Goal: Task Accomplishment & Management: Manage account settings

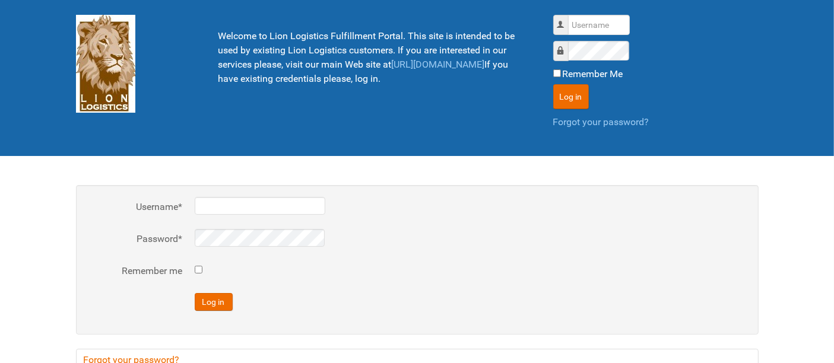
click at [589, 36] on div "Username Password Remember Me Log in Forgot your password?" at bounding box center [655, 72] width 205 height 115
drag, startPoint x: 588, startPoint y: 24, endPoint x: 588, endPoint y: 34, distance: 9.5
click at [588, 24] on input "Username" at bounding box center [599, 25] width 62 height 20
type input "al"
click at [553, 84] on button "Log in" at bounding box center [571, 96] width 36 height 25
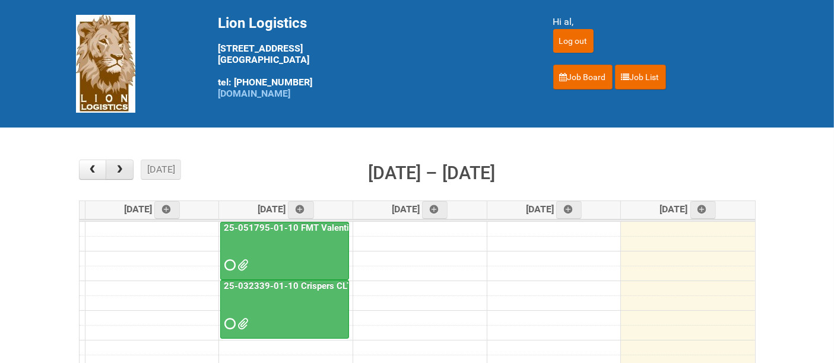
click at [110, 170] on button "button" at bounding box center [120, 170] width 28 height 20
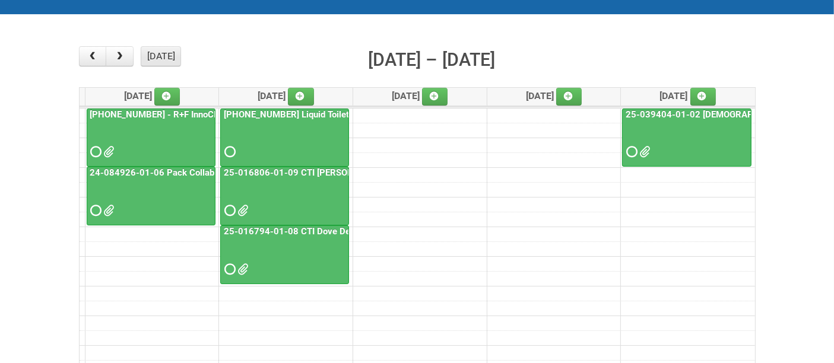
scroll to position [132, 0]
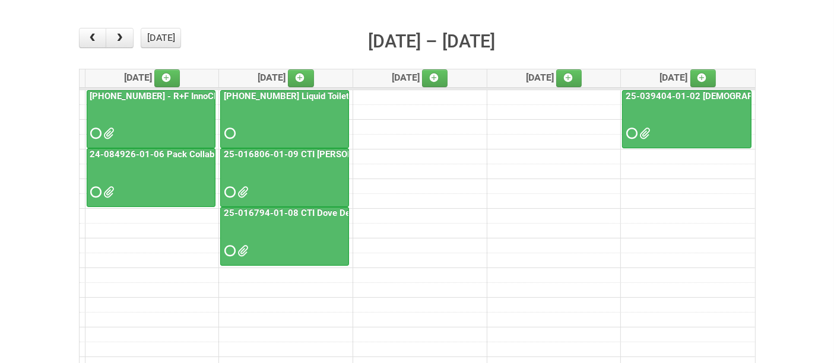
click at [281, 172] on div at bounding box center [284, 182] width 126 height 39
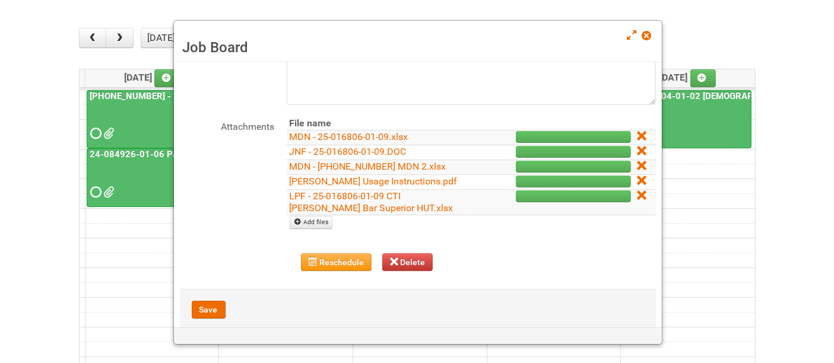
scroll to position [127, 0]
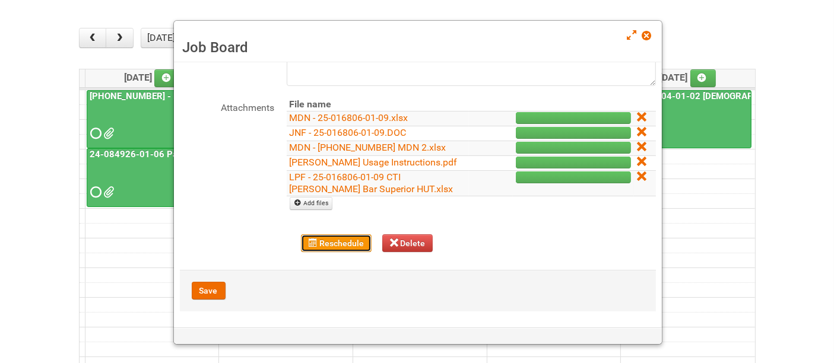
click at [314, 246] on button "Reschedule" at bounding box center [336, 244] width 71 height 18
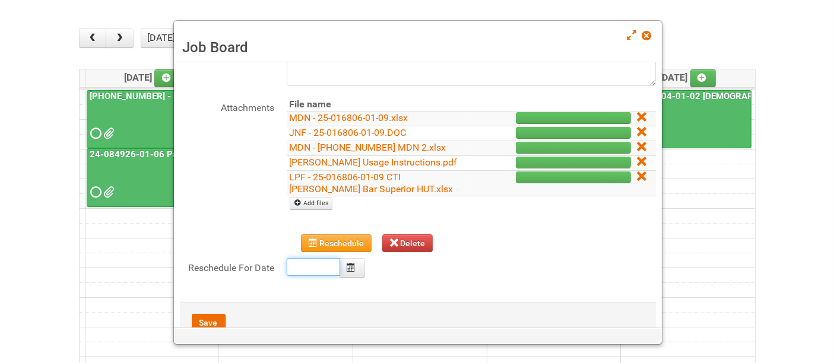
click at [312, 260] on body "Lion Logistics 1001 Bryn Mawr Ave Bensenville, IL 60106 tel: 888-346-5466 www.l…" at bounding box center [417, 230] width 834 height 724
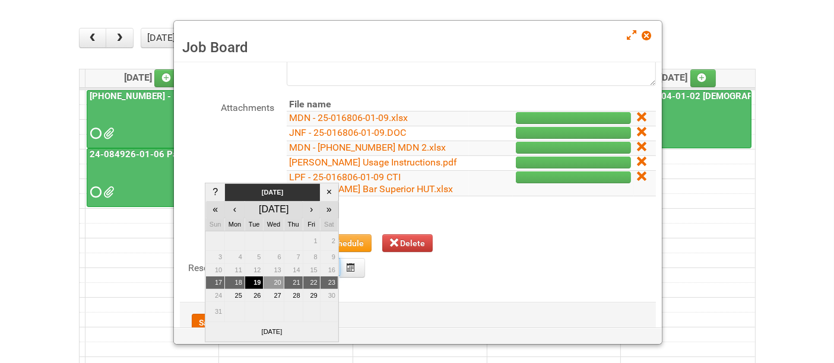
click at [276, 282] on td "20" at bounding box center [274, 283] width 20 height 13
type input "2025-08-20"
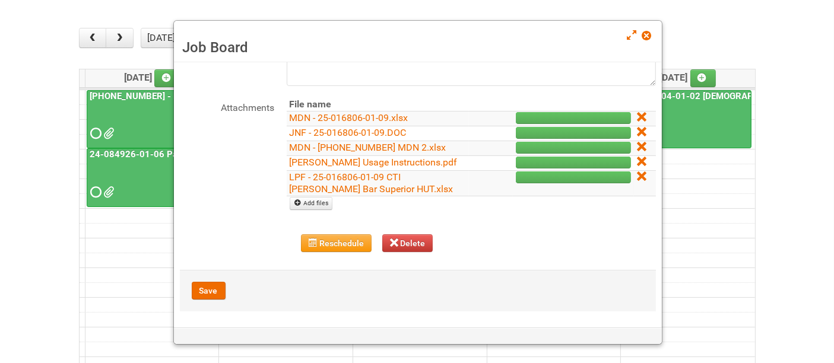
click at [214, 316] on div "Job Board × Job Name 25-016806-01-09 CTI Dove CM Bar Superior HUT Description 7…" at bounding box center [418, 132] width 488 height 394
click at [210, 299] on div "Save" at bounding box center [418, 291] width 476 height 42
click at [209, 289] on button "Save" at bounding box center [209, 291] width 34 height 18
